Goal: Task Accomplishment & Management: Use online tool/utility

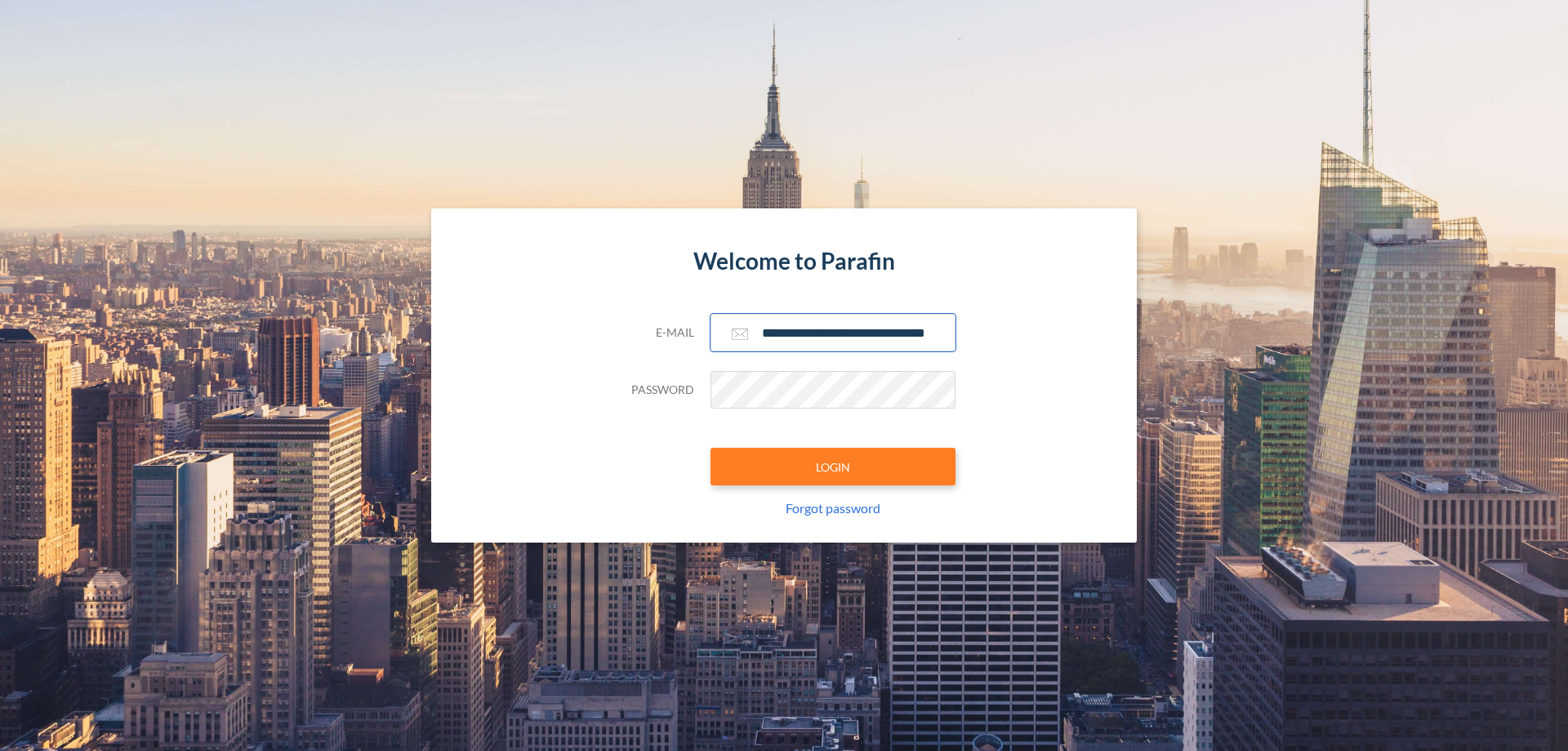
scroll to position [0, 26]
type input "**********"
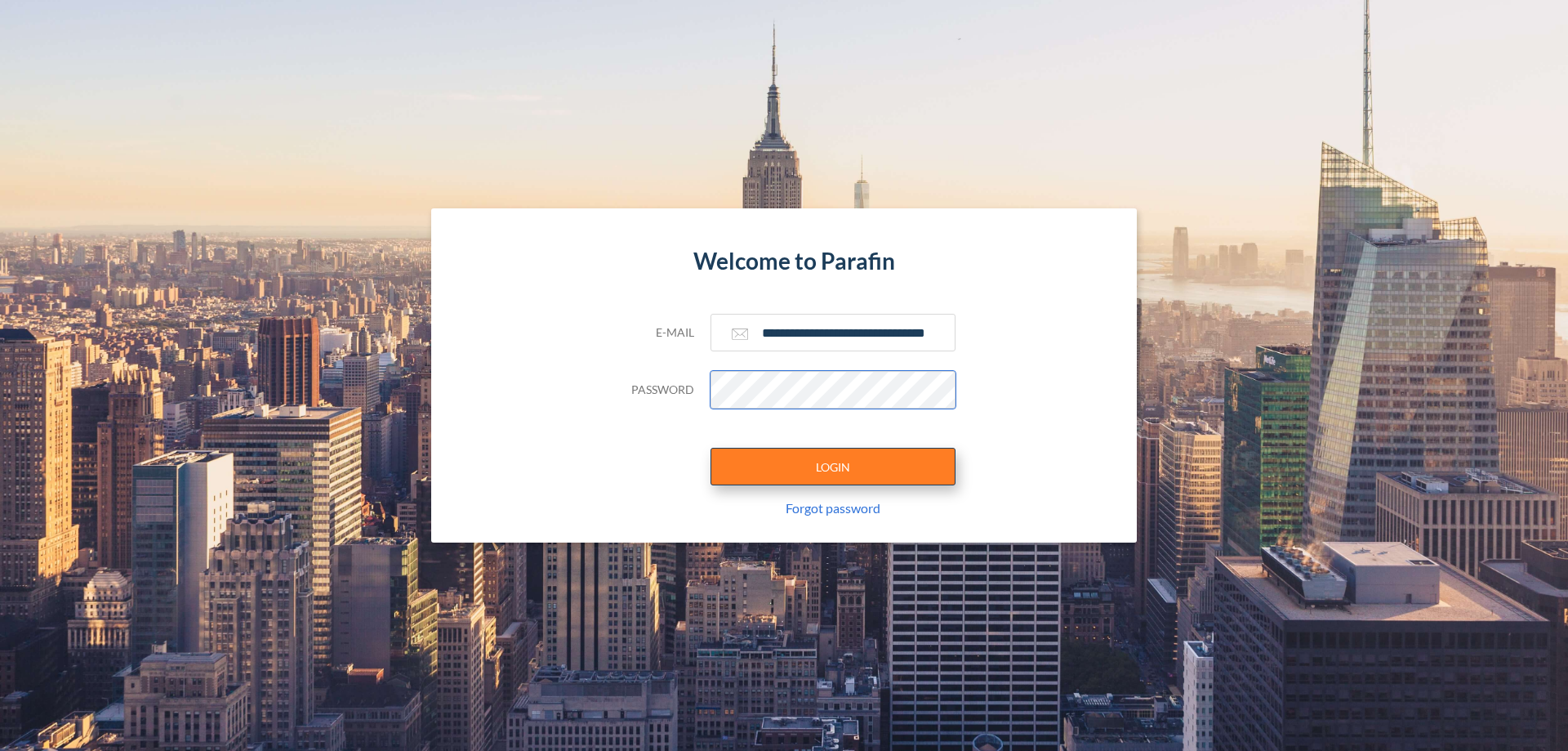
scroll to position [0, 0]
click at [833, 466] on button "LOGIN" at bounding box center [833, 466] width 245 height 37
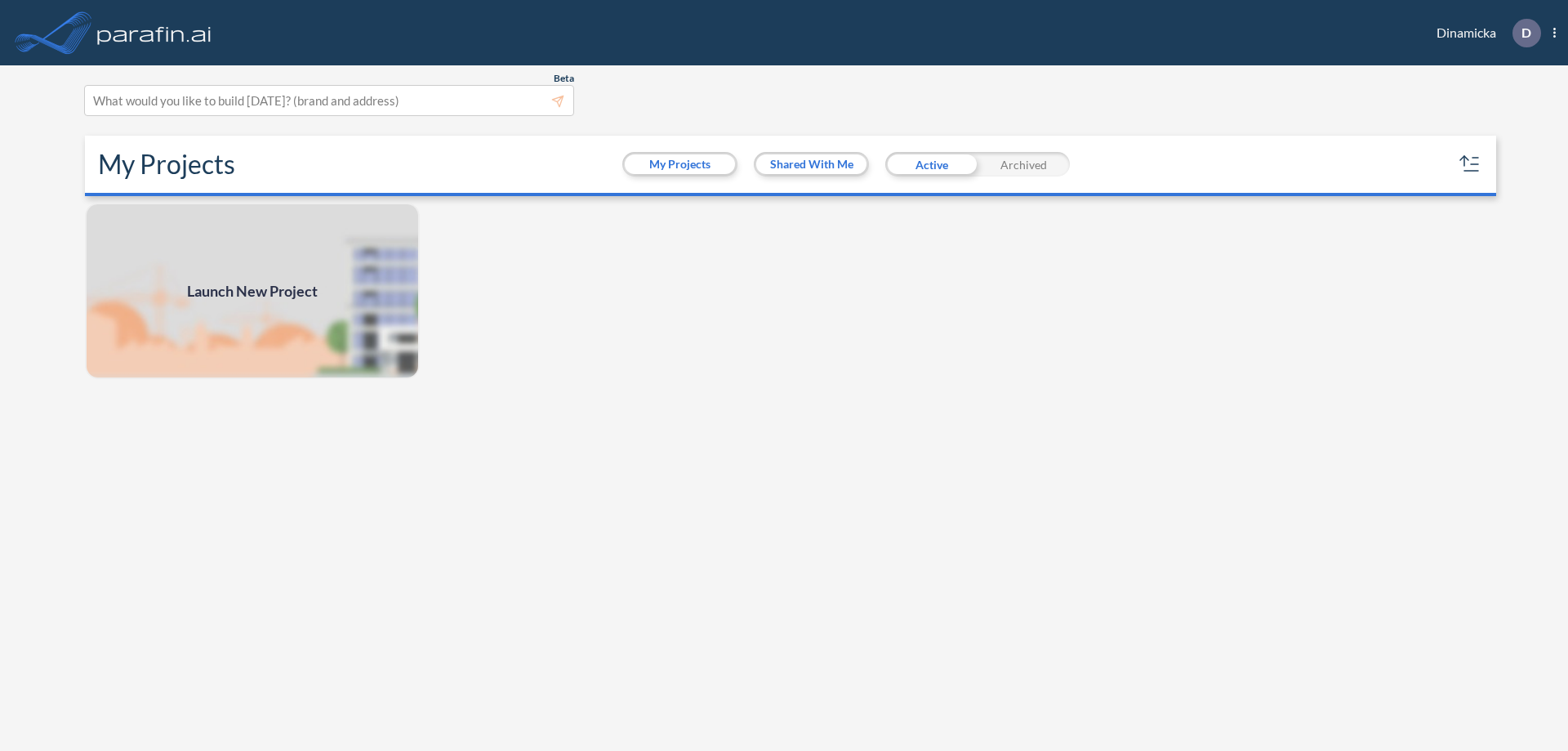
scroll to position [4, 0]
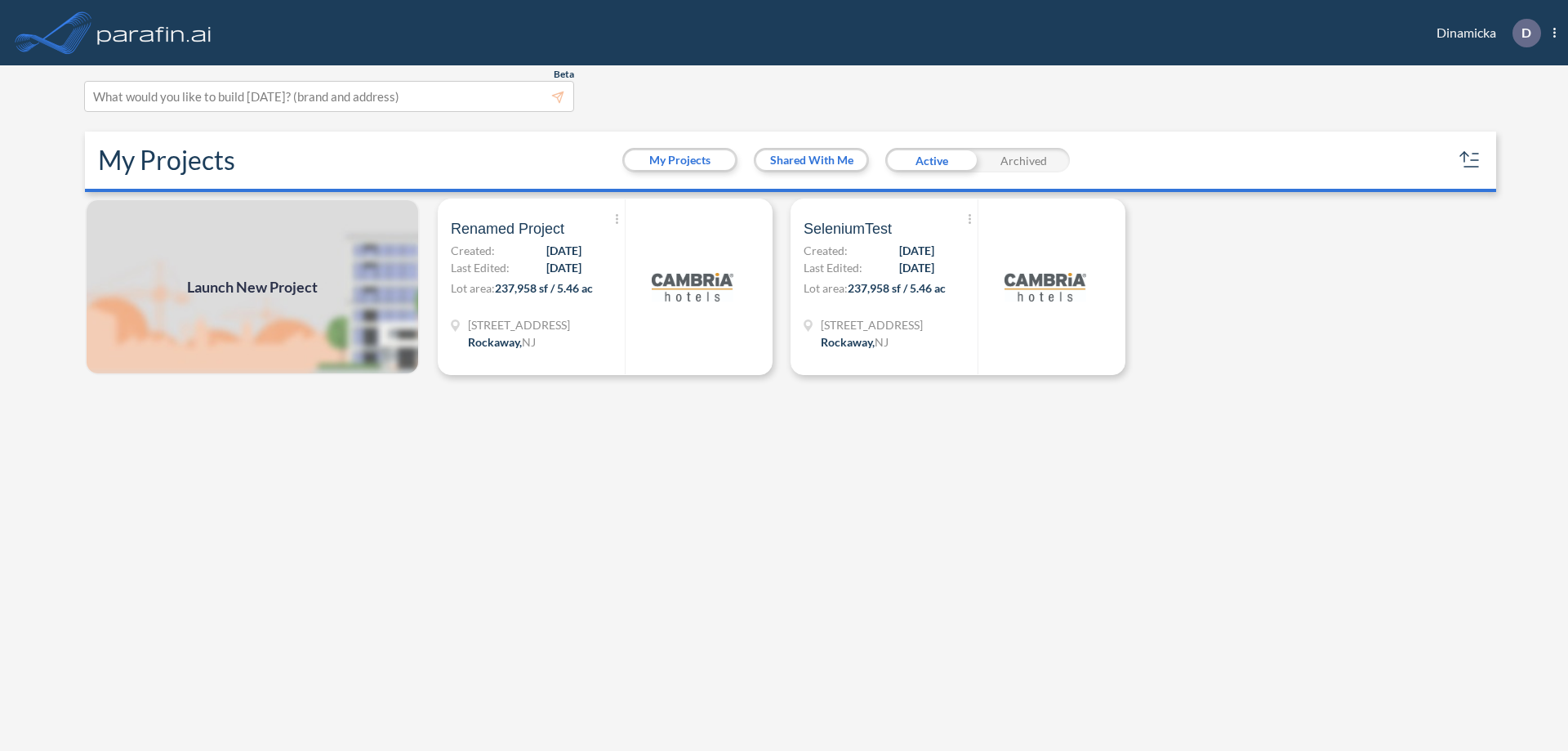
click at [253, 286] on span "Launch New Project" at bounding box center [252, 287] width 131 height 22
